Goal: Task Accomplishment & Management: Use online tool/utility

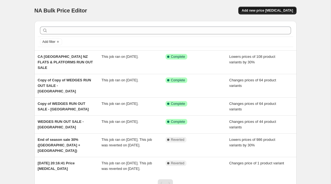
click at [270, 9] on span "Add new price [MEDICAL_DATA]" at bounding box center [267, 10] width 51 height 4
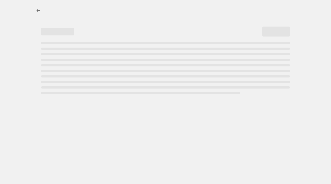
select select "percentage"
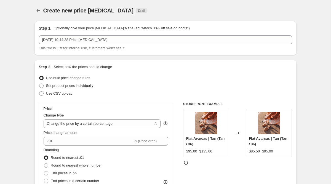
scroll to position [8, 0]
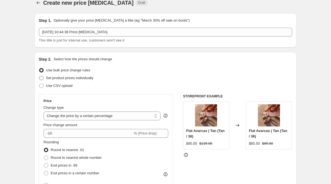
click at [74, 79] on span "Set product prices individually" at bounding box center [70, 78] width 48 height 4
click at [39, 76] on input "Set product prices individually" at bounding box center [39, 76] width 0 height 0
radio input "true"
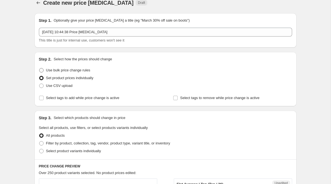
click at [53, 70] on span "Use bulk price change rules" at bounding box center [68, 70] width 44 height 4
click at [39, 68] on input "Use bulk price change rules" at bounding box center [39, 68] width 0 height 0
radio input "true"
select select "percentage"
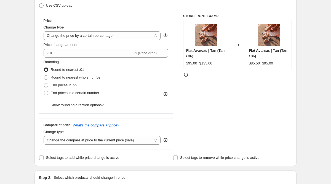
scroll to position [90, 0]
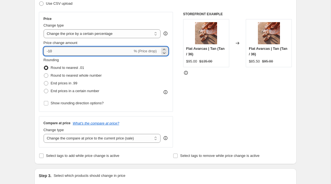
click at [95, 54] on input "-10" at bounding box center [88, 51] width 89 height 9
type input "-1"
type input "-30"
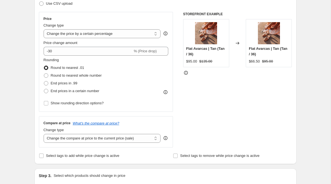
click at [162, 17] on div "Price" at bounding box center [106, 19] width 125 height 4
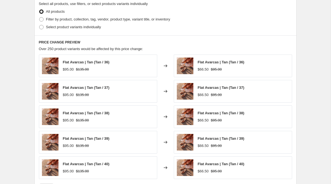
scroll to position [271, 0]
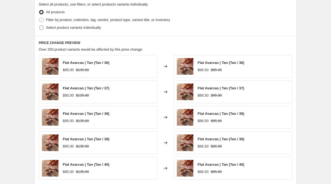
click at [56, 27] on span "Select product variants individually" at bounding box center [73, 27] width 55 height 4
click at [39, 26] on input "Select product variants individually" at bounding box center [39, 25] width 0 height 0
radio input "true"
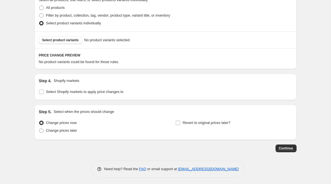
scroll to position [277, 0]
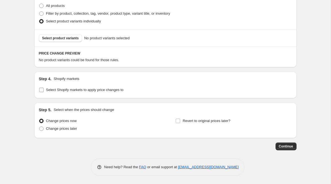
click at [40, 90] on input "Select Shopify markets to apply price changes to" at bounding box center [41, 90] width 4 height 4
checkbox input "true"
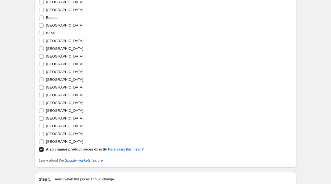
scroll to position [401, 0]
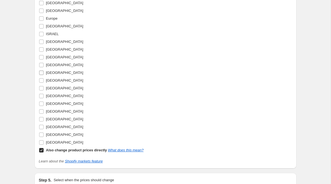
click at [42, 72] on input "[GEOGRAPHIC_DATA]" at bounding box center [41, 72] width 4 height 4
checkbox input "true"
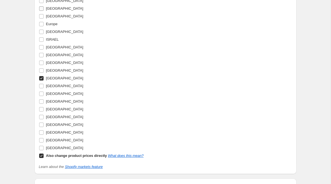
click at [43, 8] on input "[GEOGRAPHIC_DATA]" at bounding box center [41, 8] width 4 height 4
checkbox input "true"
click at [43, 70] on input "[GEOGRAPHIC_DATA]" at bounding box center [41, 70] width 4 height 4
checkbox input "true"
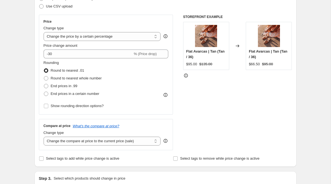
scroll to position [69, 0]
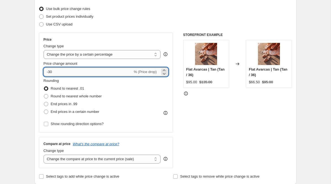
click at [58, 72] on input "-30" at bounding box center [88, 71] width 89 height 9
type input "-3"
type input "-40"
click at [162, 99] on div "Rounding Round to nearest .01 Round to nearest whole number End prices in .99 E…" at bounding box center [106, 97] width 125 height 38
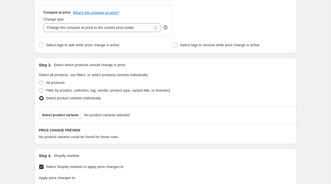
scroll to position [213, 0]
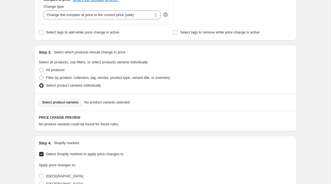
click at [68, 102] on span "Select product variants" at bounding box center [60, 102] width 37 height 4
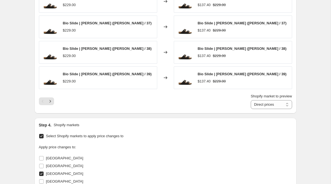
scroll to position [382, 0]
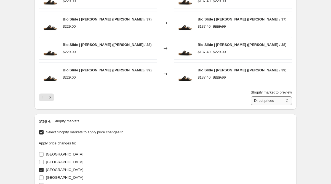
click at [286, 100] on select "Direct prices [GEOGRAPHIC_DATA] [GEOGRAPHIC_DATA] [GEOGRAPHIC_DATA]" at bounding box center [271, 100] width 41 height 9
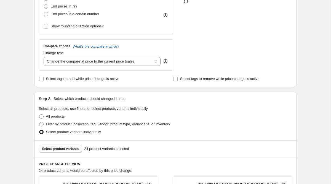
scroll to position [158, 0]
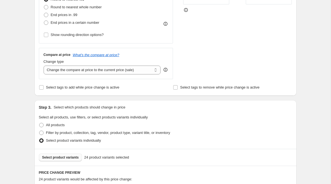
click at [60, 157] on span "Select product variants" at bounding box center [60, 157] width 37 height 4
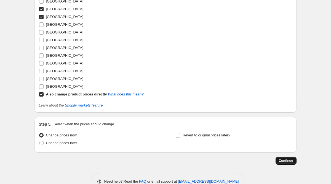
scroll to position [627, 0]
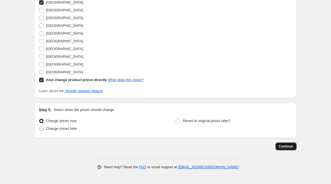
click at [287, 147] on span "Continue" at bounding box center [286, 146] width 14 height 4
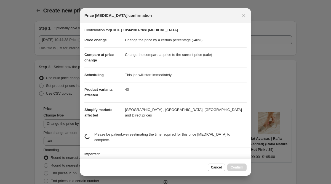
scroll to position [0, 0]
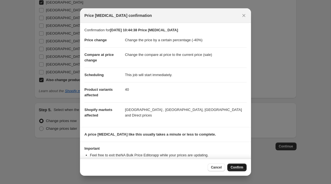
click at [234, 169] on span "Confirm" at bounding box center [237, 167] width 13 height 4
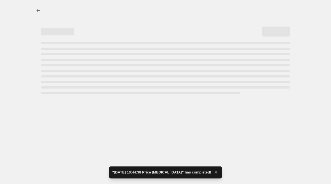
select select "percentage"
